Goal: Transaction & Acquisition: Purchase product/service

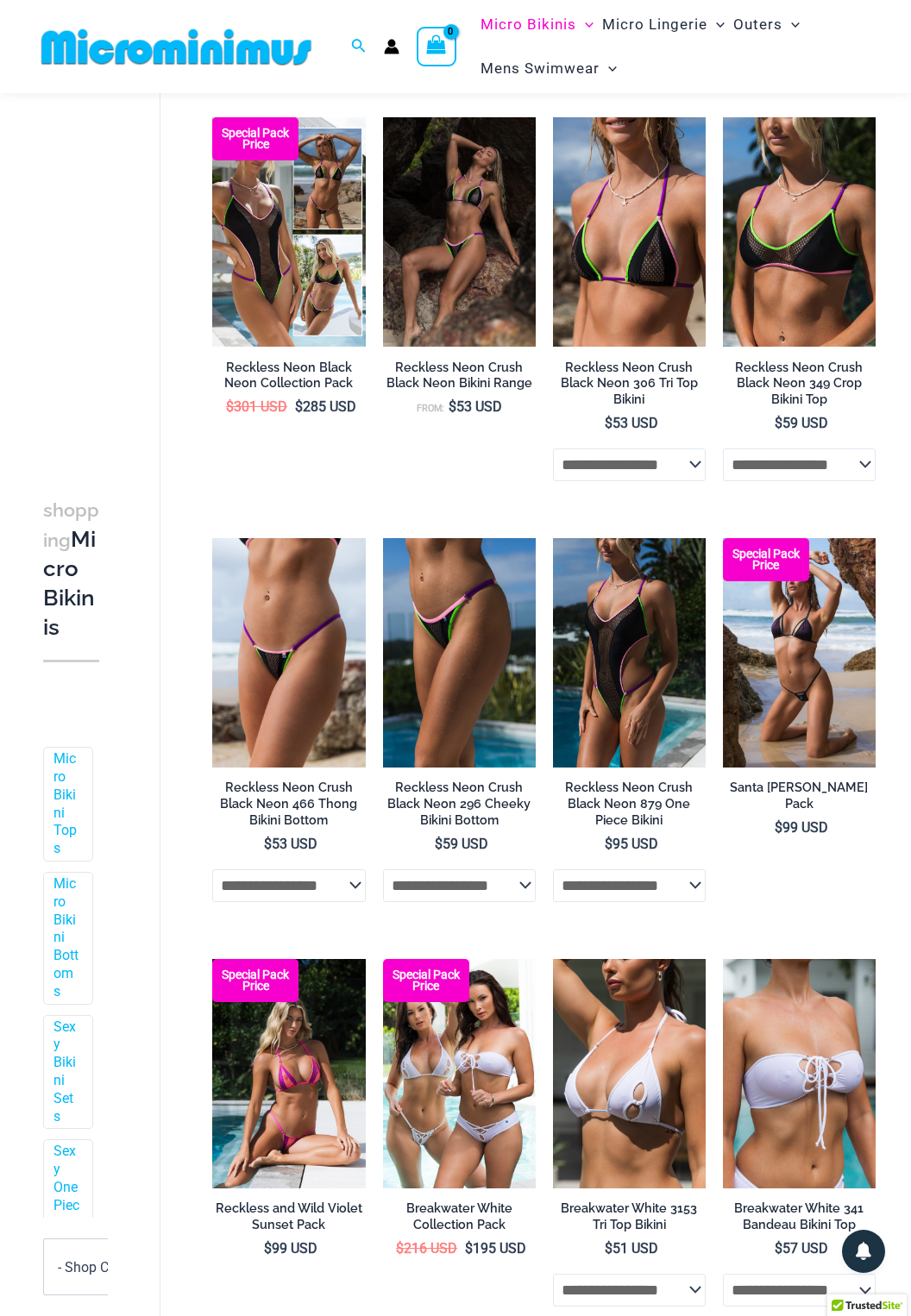
scroll to position [111, 0]
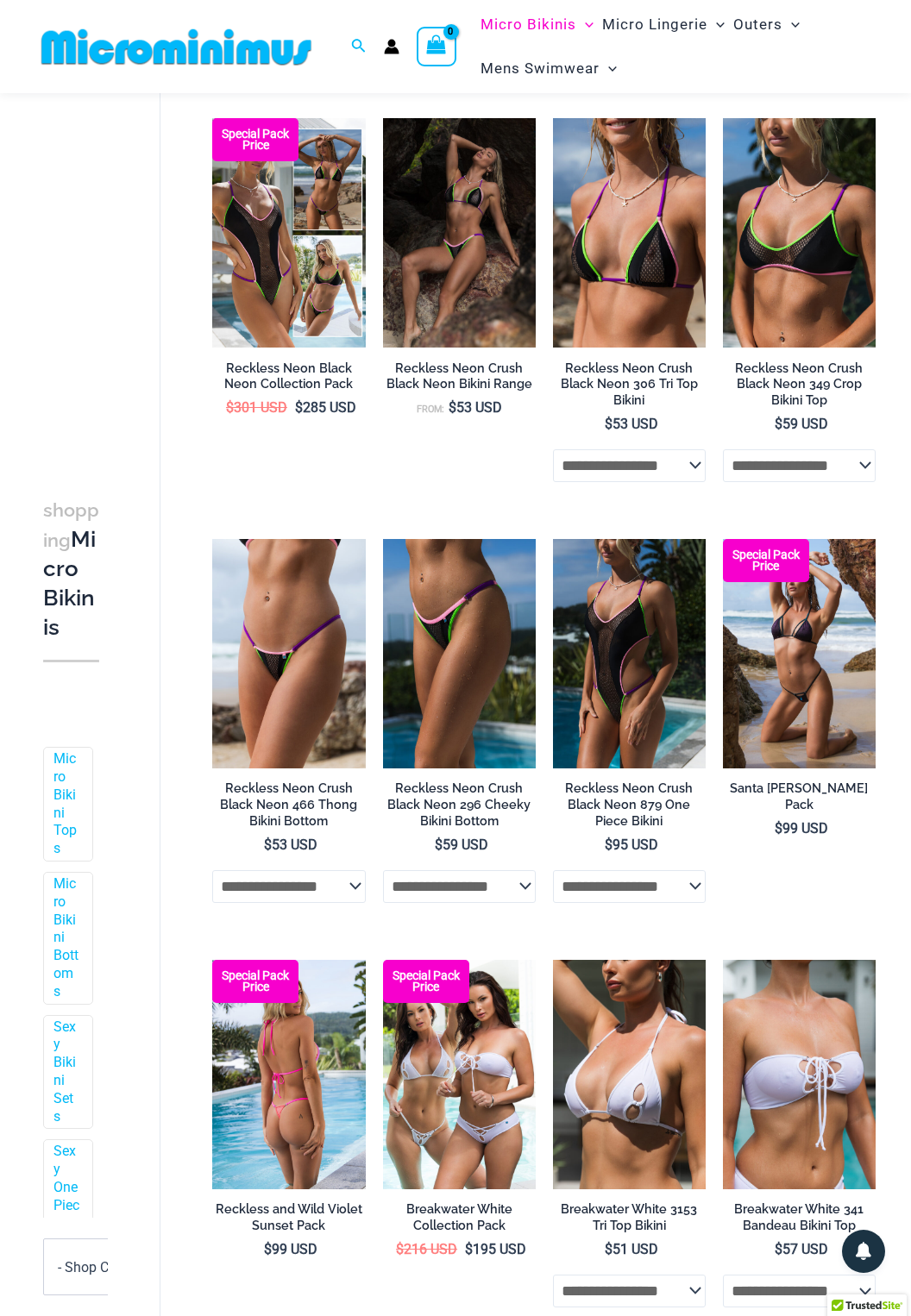
click at [238, 1084] on img at bounding box center [289, 1074] width 153 height 230
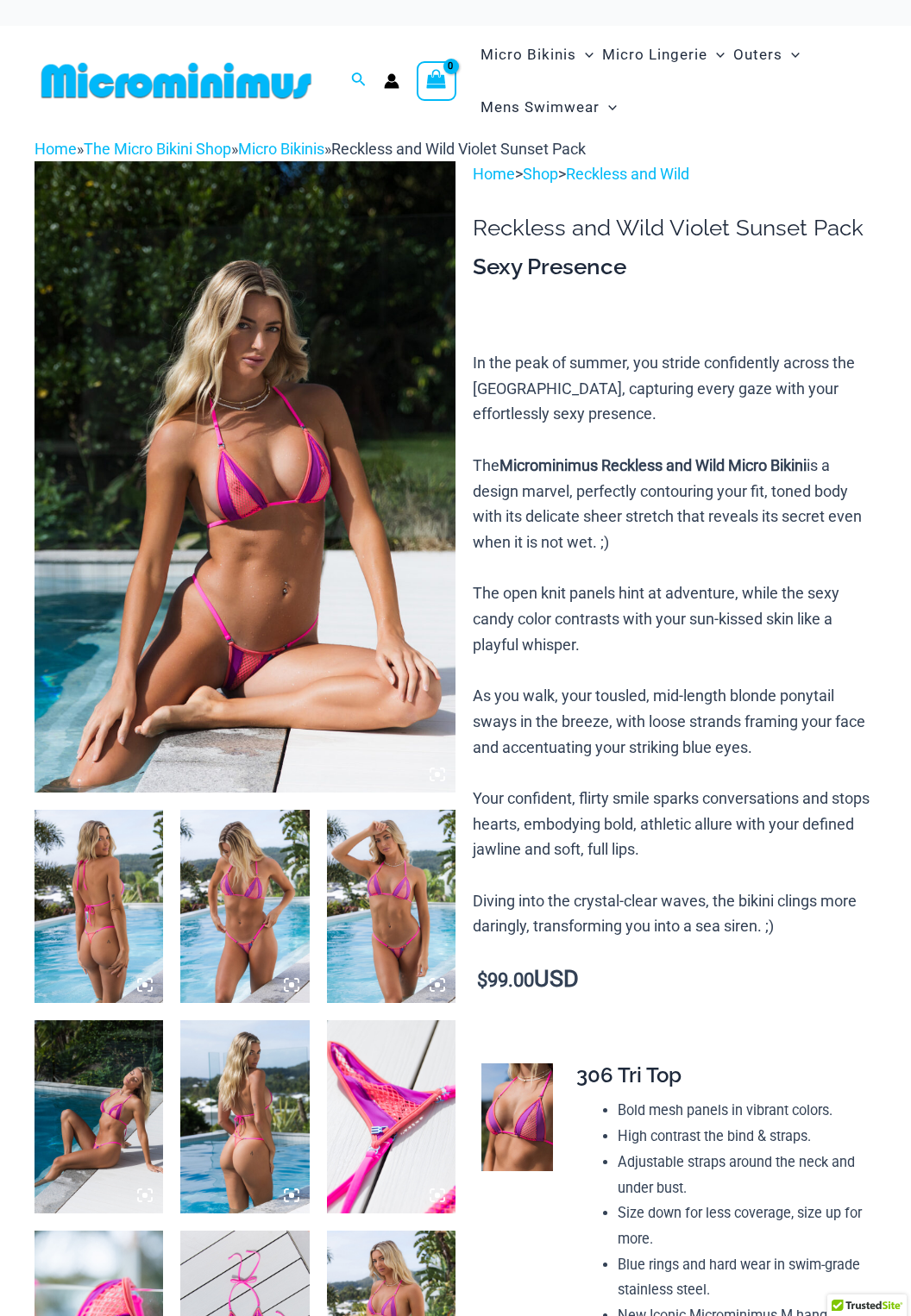
click at [387, 1130] on img at bounding box center [391, 1117] width 128 height 193
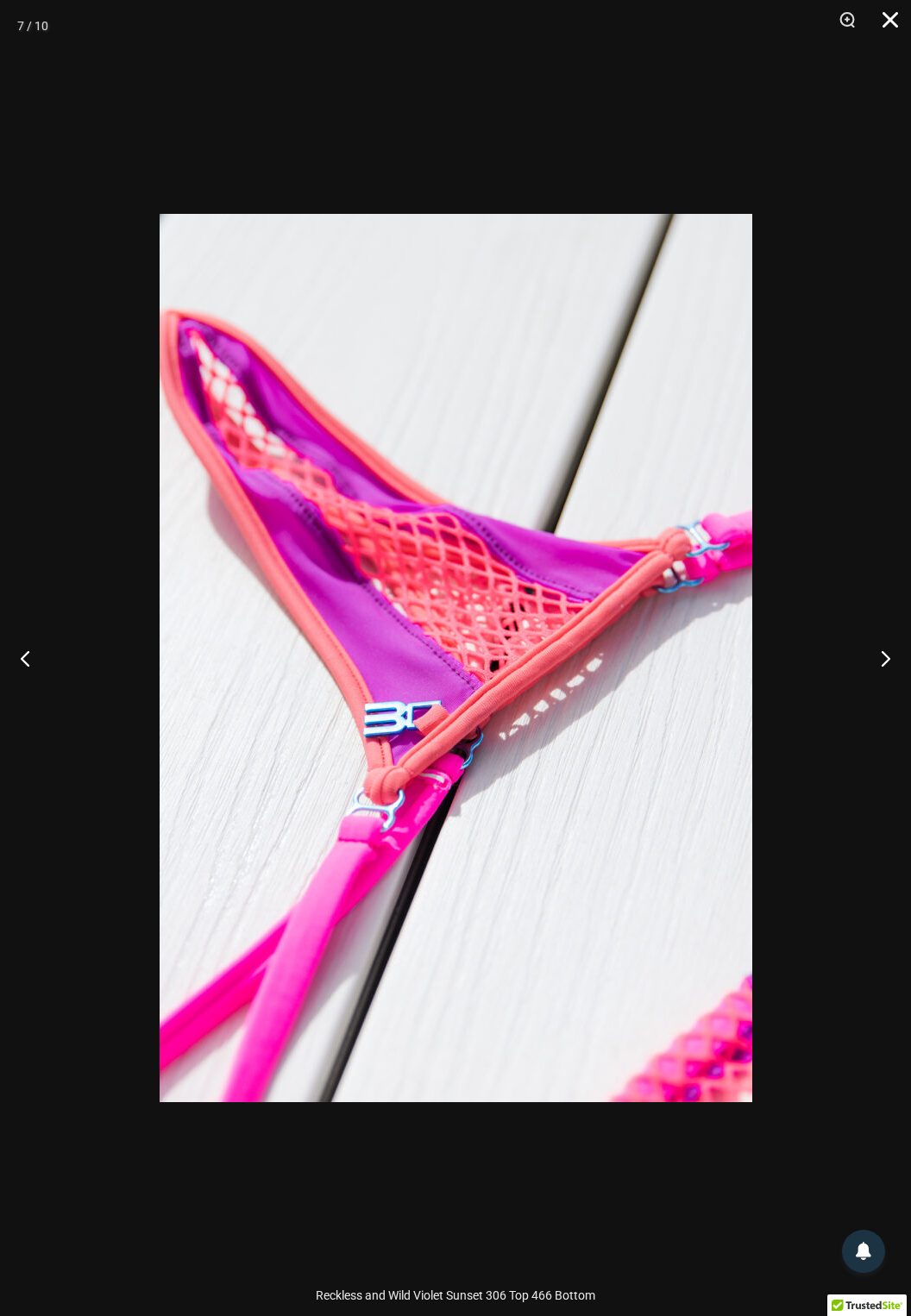
click at [893, 31] on button "Close" at bounding box center [884, 26] width 43 height 52
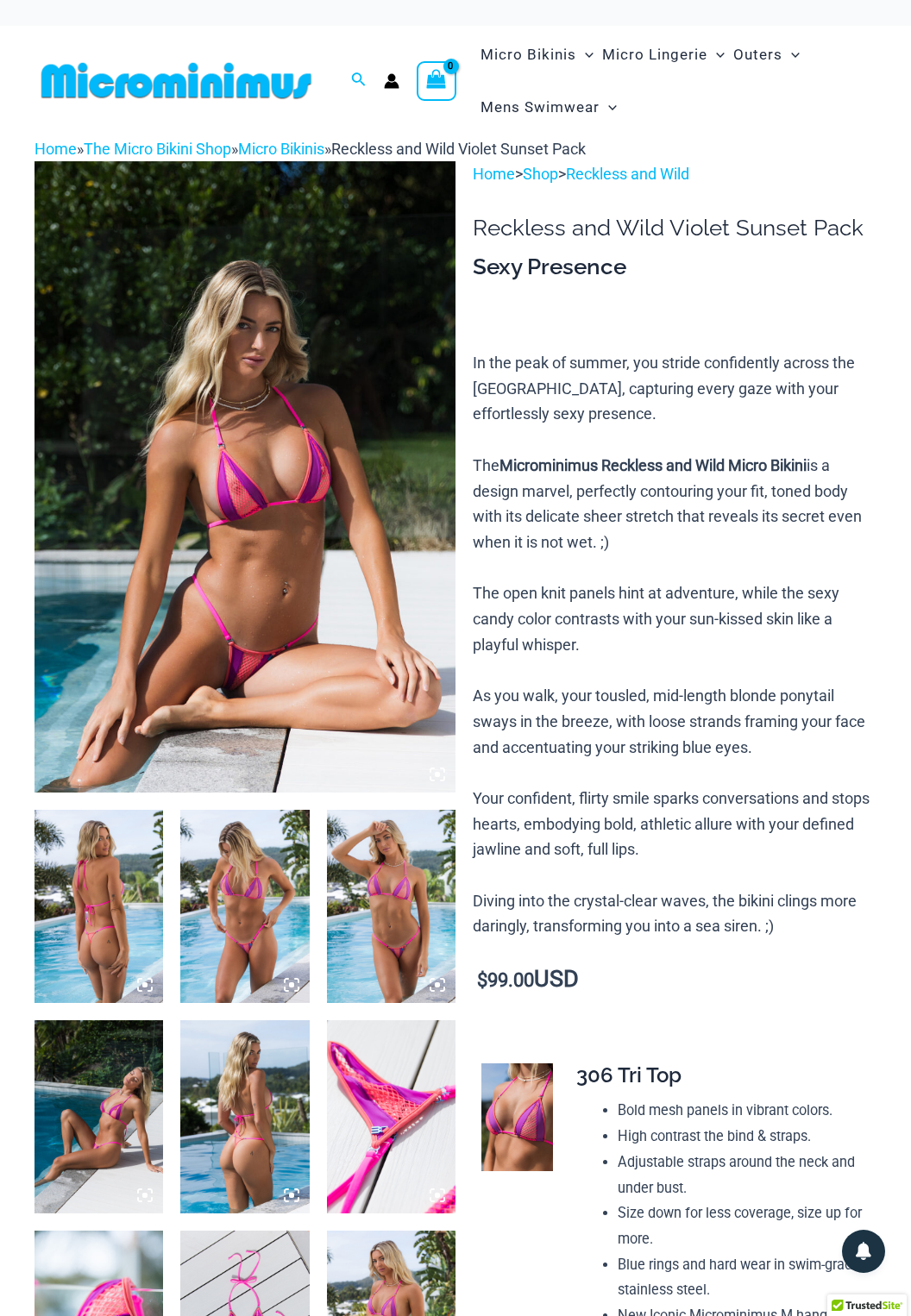
click at [367, 935] on img at bounding box center [391, 906] width 128 height 193
